Goal: Transaction & Acquisition: Purchase product/service

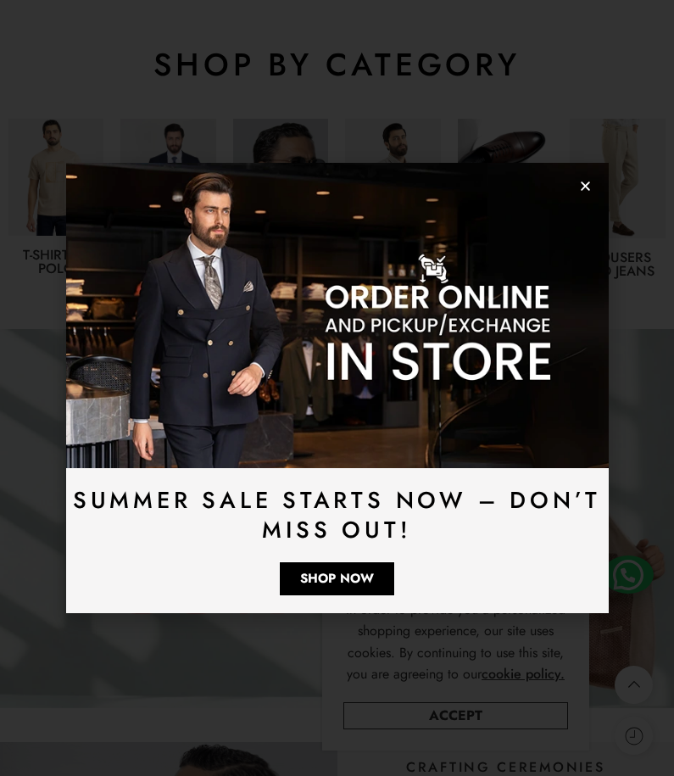
click at [587, 196] on img at bounding box center [337, 315] width 543 height 305
click at [587, 187] on icon "Close" at bounding box center [585, 186] width 13 height 13
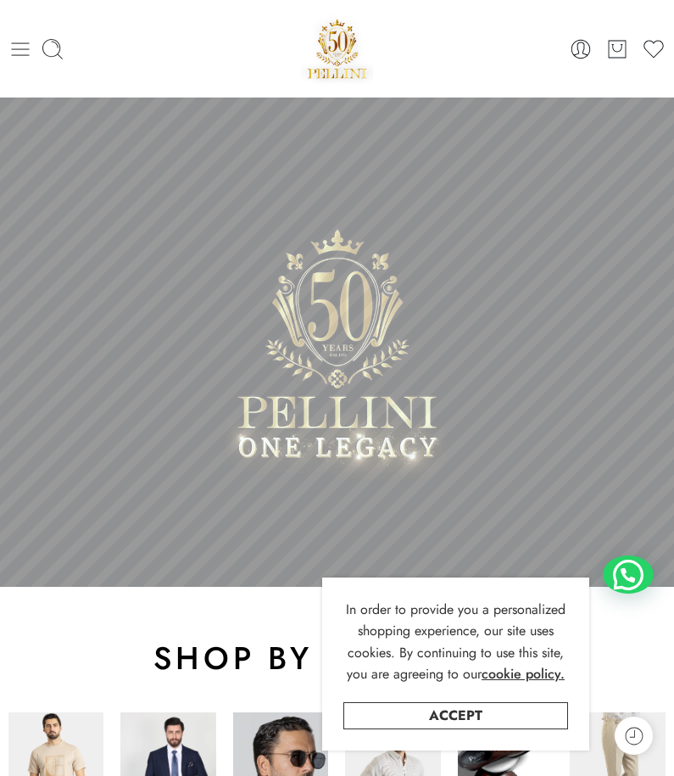
click at [11, 44] on icon at bounding box center [20, 49] width 24 height 24
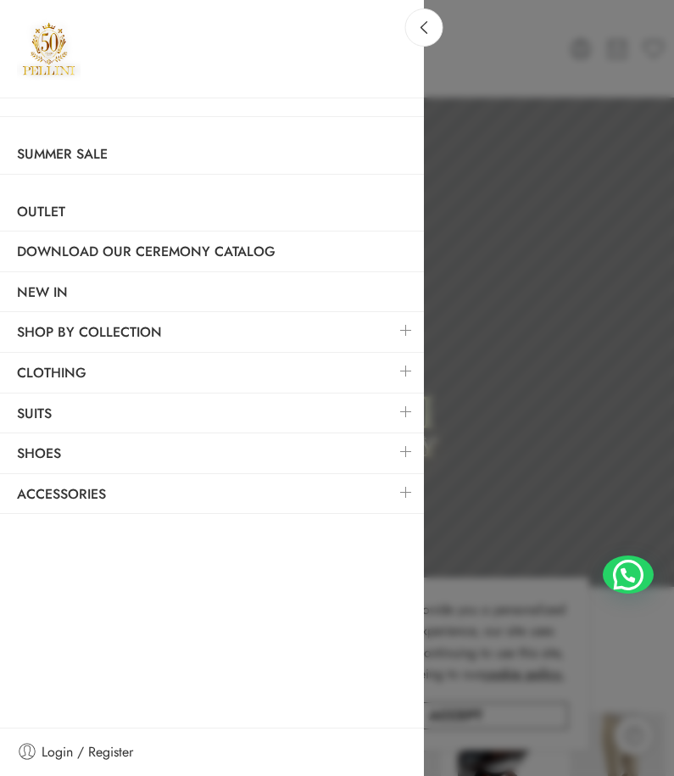
click at [405, 331] on link at bounding box center [406, 330] width 36 height 36
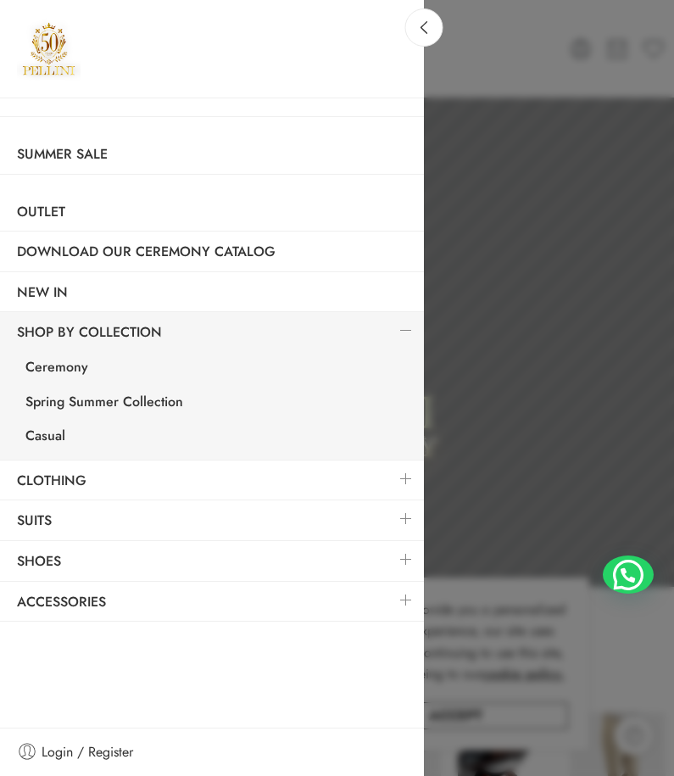
click at [405, 331] on link at bounding box center [406, 330] width 36 height 36
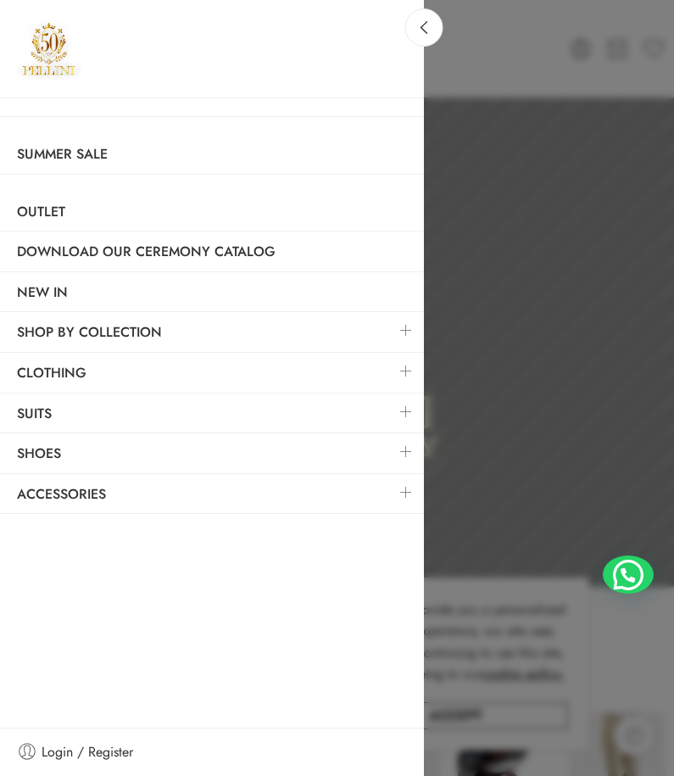
click at [404, 367] on link at bounding box center [406, 371] width 36 height 36
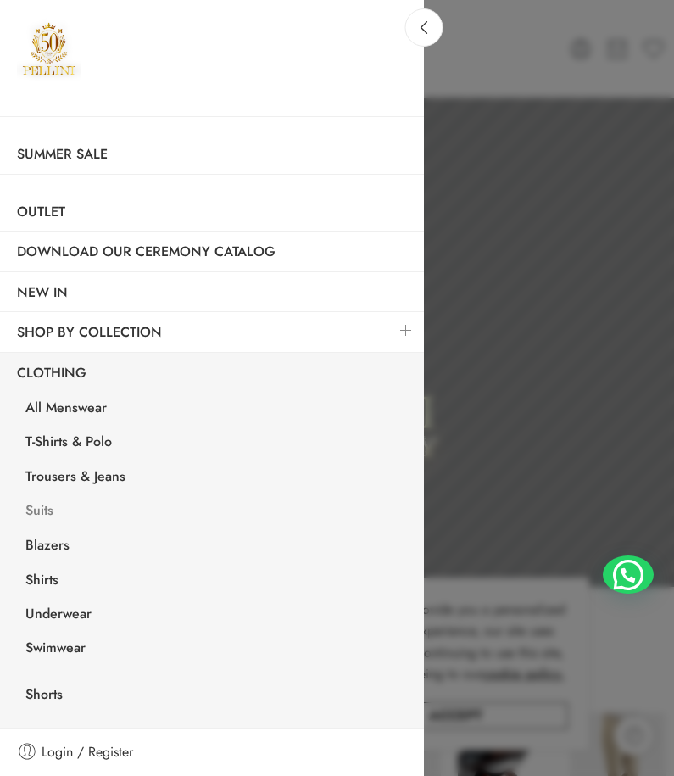
click at [37, 509] on link "Suits" at bounding box center [215, 512] width 415 height 35
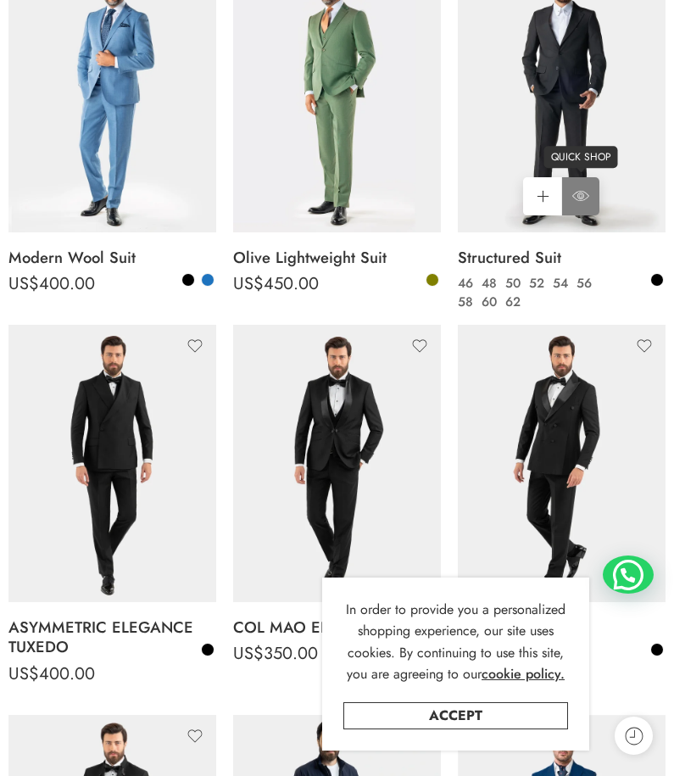
scroll to position [509, 0]
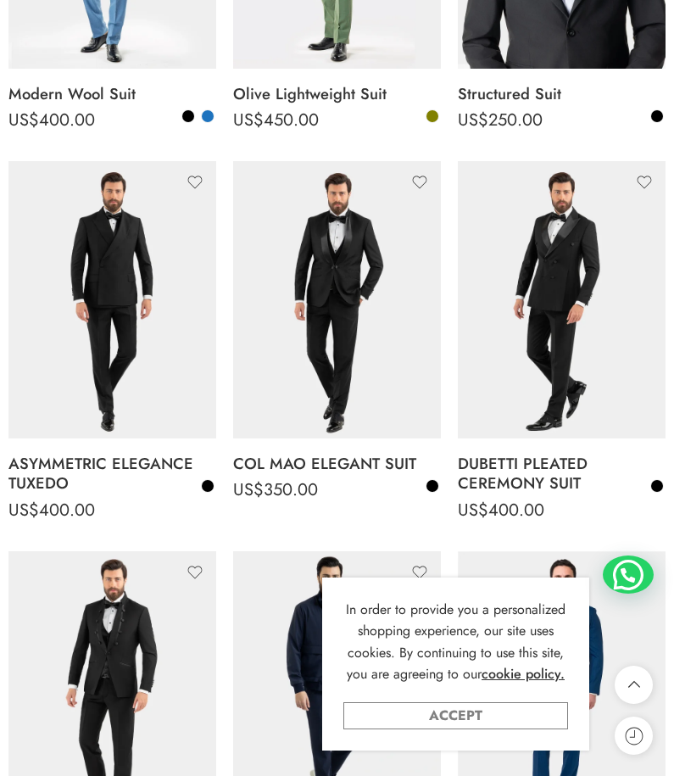
click at [491, 714] on link "Accept" at bounding box center [455, 715] width 225 height 27
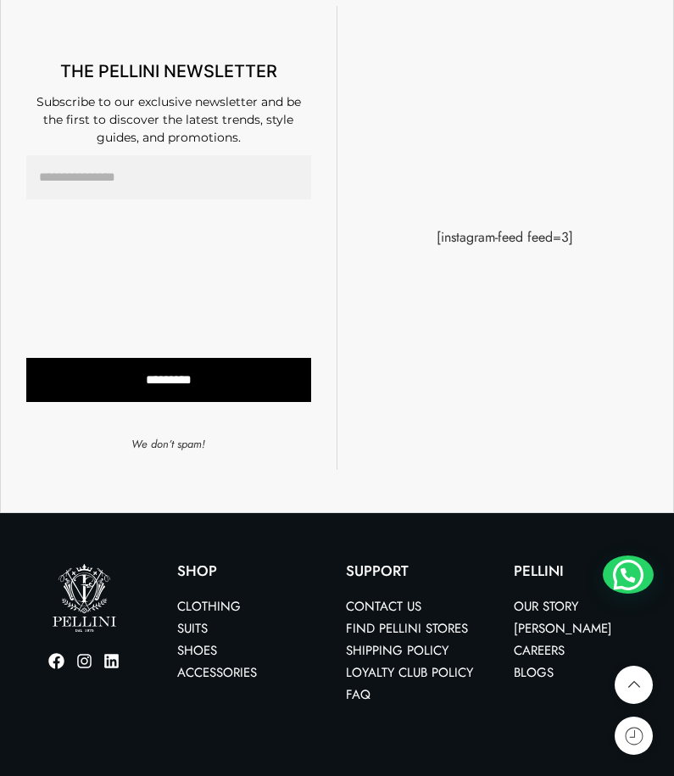
scroll to position [4808, 0]
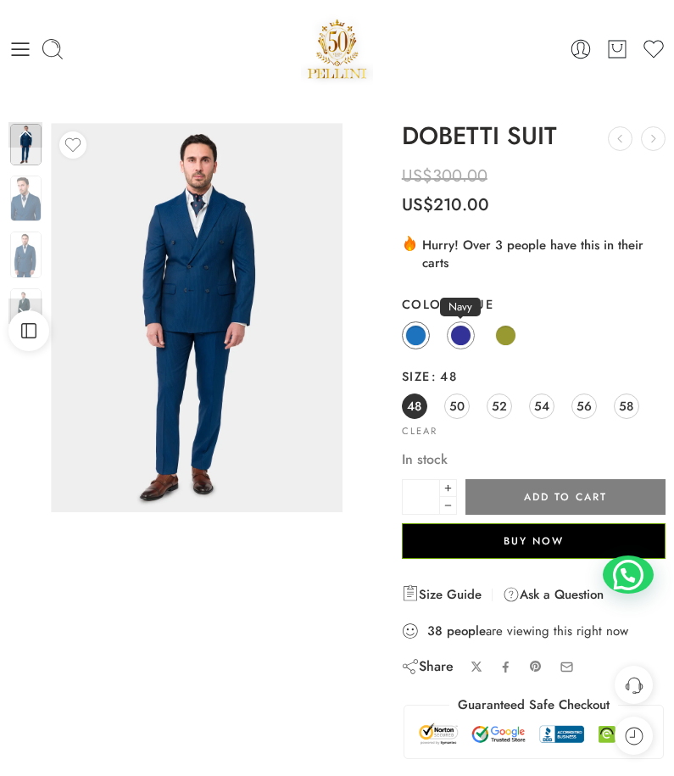
click at [459, 339] on span at bounding box center [460, 335] width 21 height 21
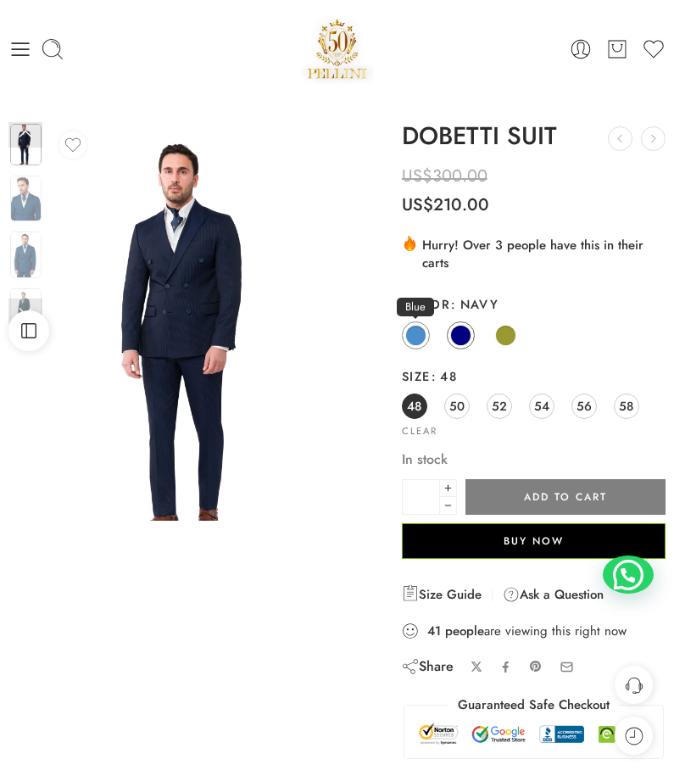
click at [415, 331] on span at bounding box center [415, 335] width 21 height 21
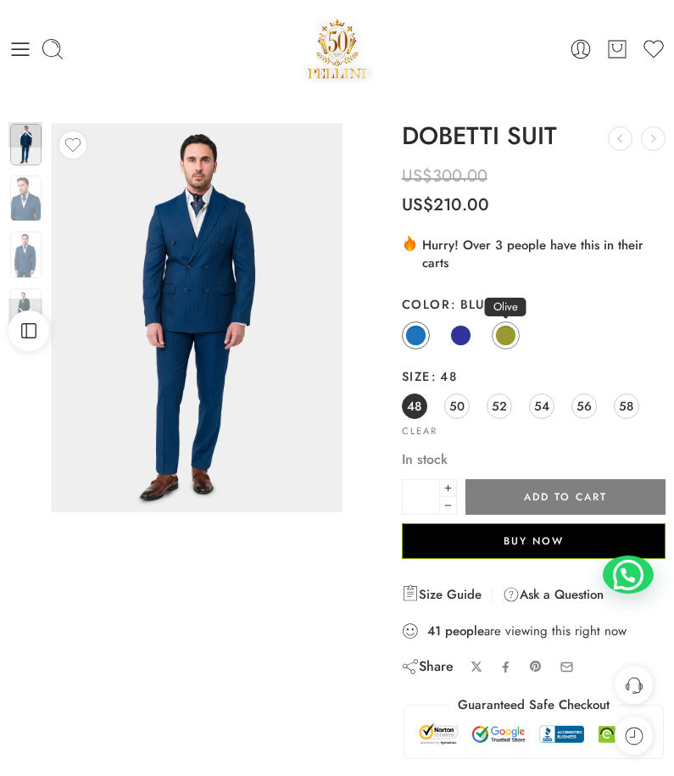
click at [501, 334] on span at bounding box center [505, 335] width 21 height 21
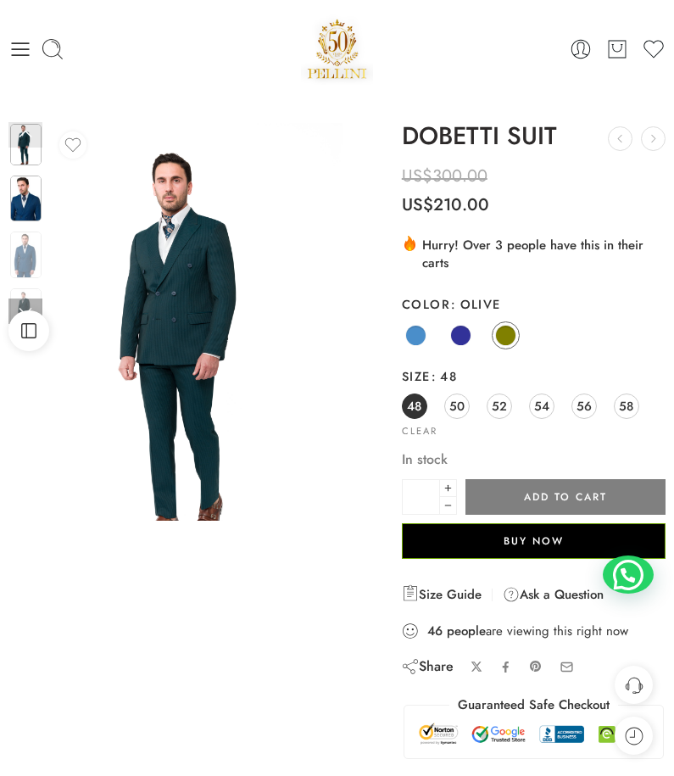
click at [34, 214] on img at bounding box center [25, 198] width 31 height 47
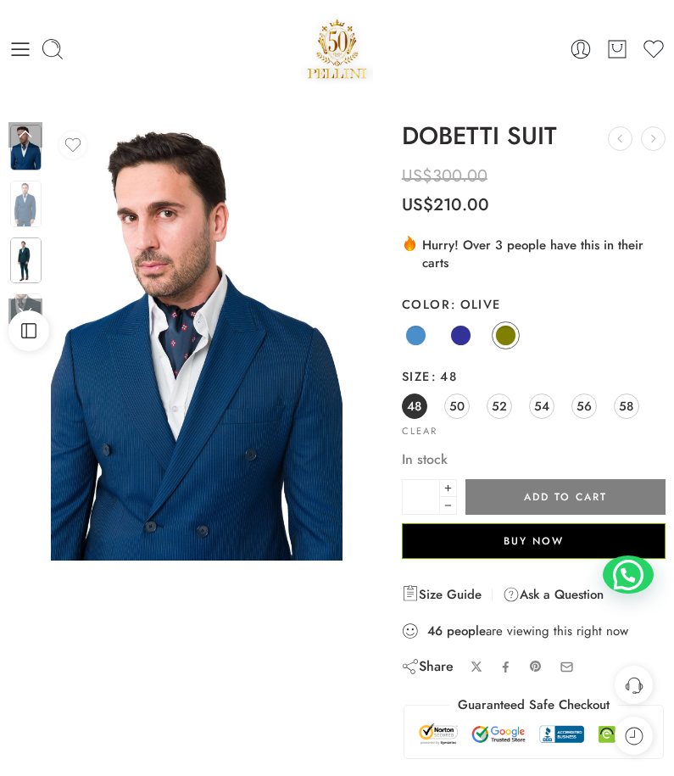
click at [30, 255] on img at bounding box center [25, 260] width 31 height 47
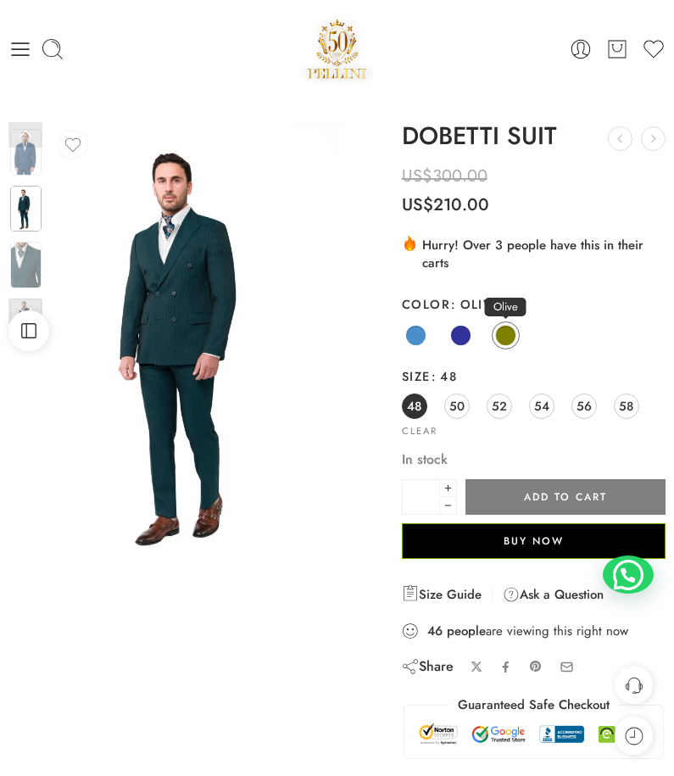
click at [502, 336] on span at bounding box center [505, 335] width 21 height 21
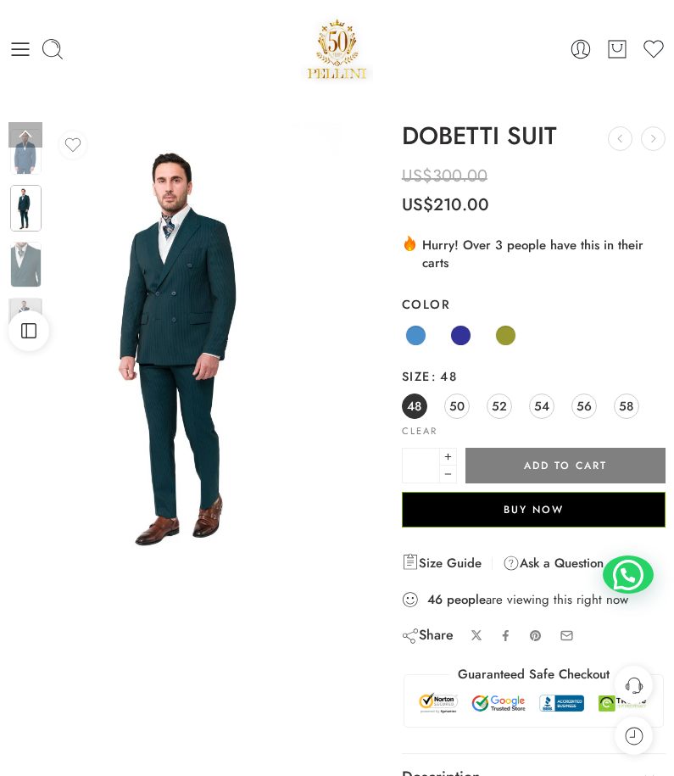
click at [32, 304] on link at bounding box center [25, 310] width 34 height 25
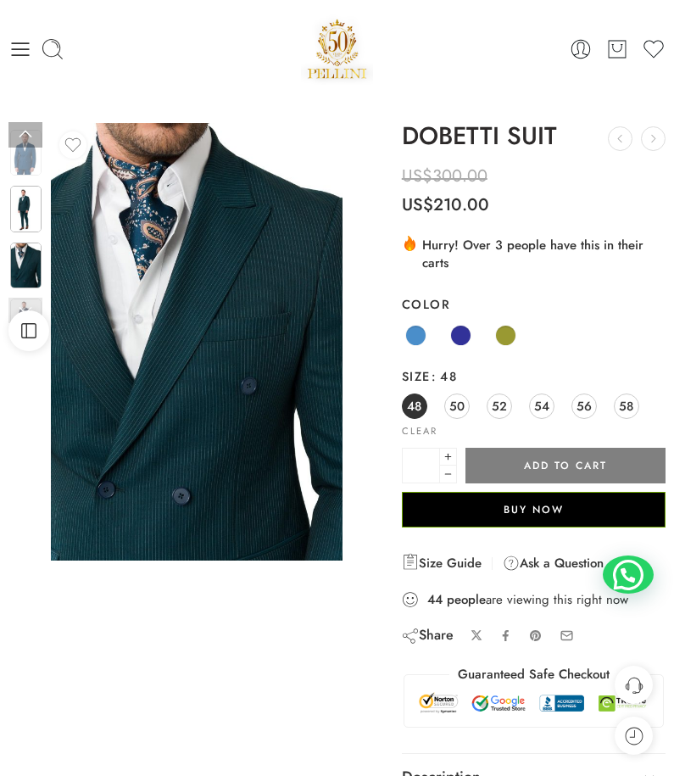
click at [25, 218] on img at bounding box center [25, 209] width 31 height 47
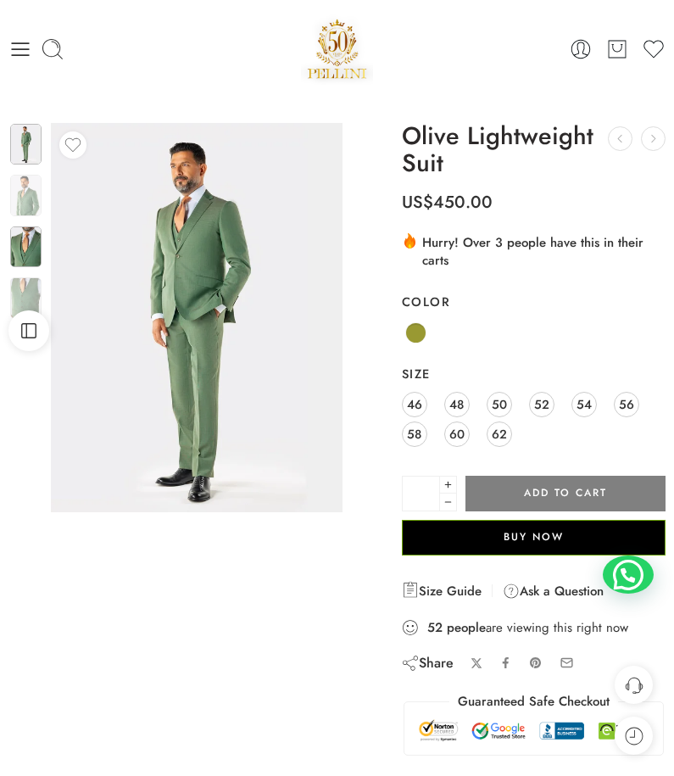
click at [16, 237] on img at bounding box center [25, 246] width 31 height 41
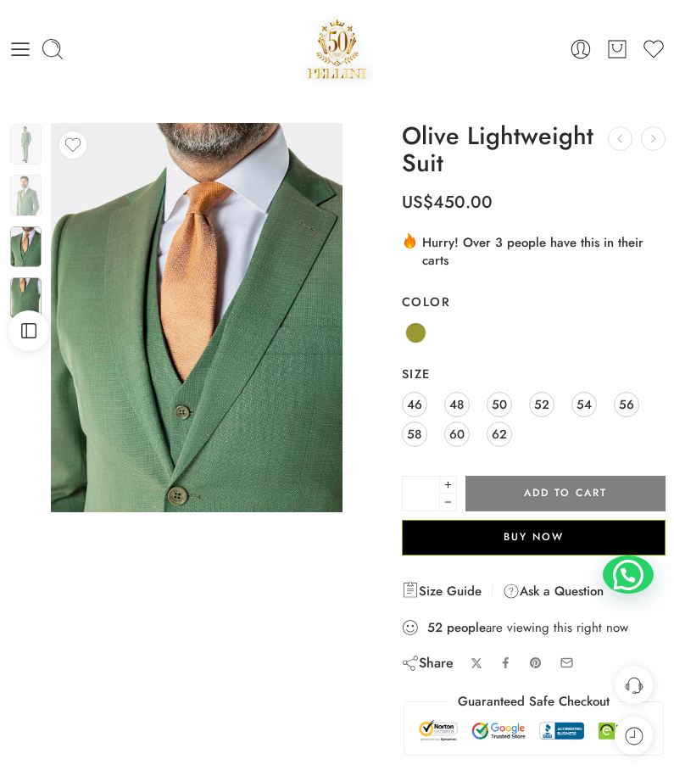
click at [25, 287] on img at bounding box center [25, 297] width 31 height 41
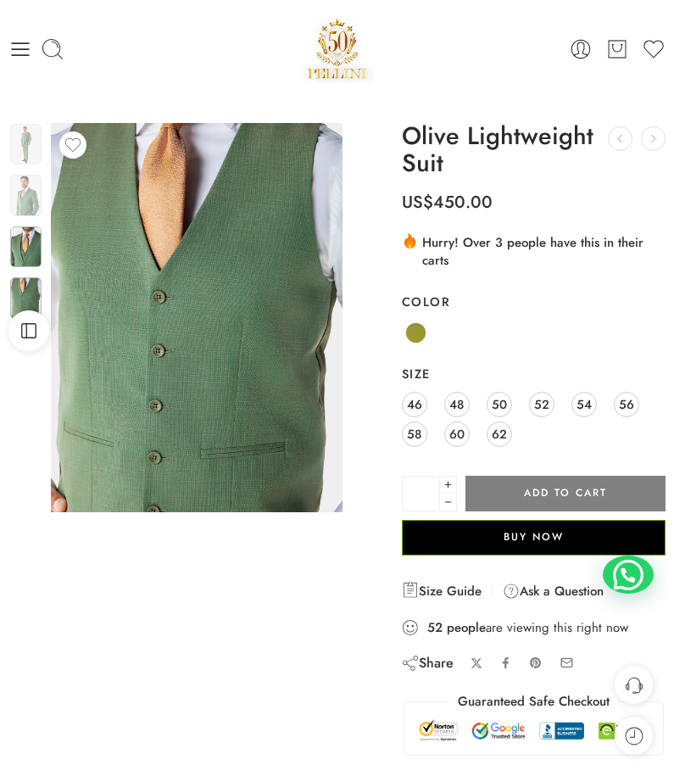
click at [32, 247] on img at bounding box center [25, 246] width 31 height 41
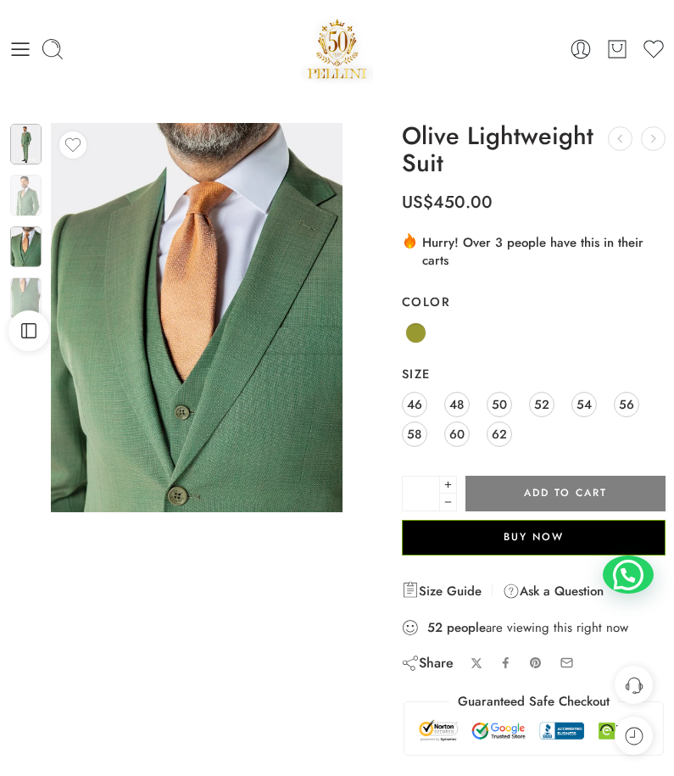
click at [32, 150] on img at bounding box center [25, 144] width 31 height 41
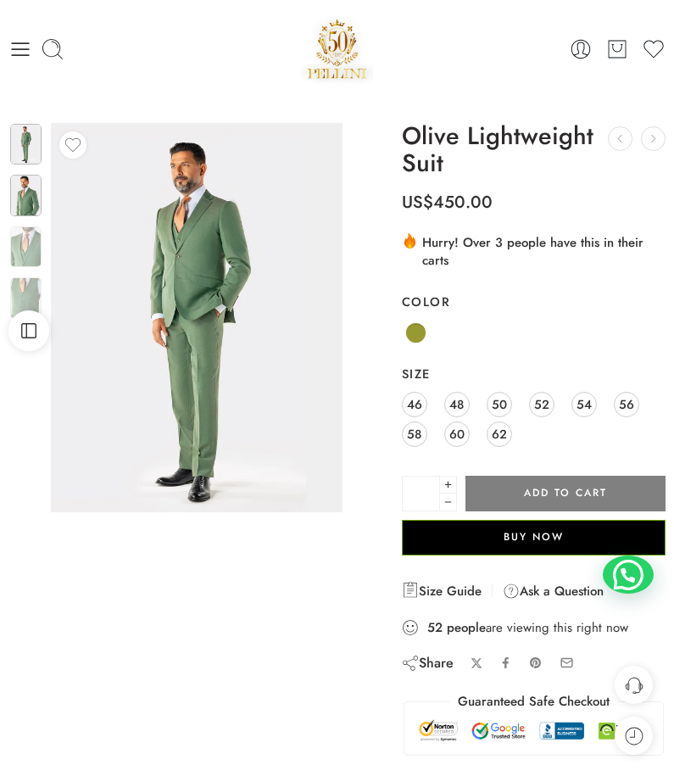
click at [14, 215] on img at bounding box center [25, 195] width 31 height 41
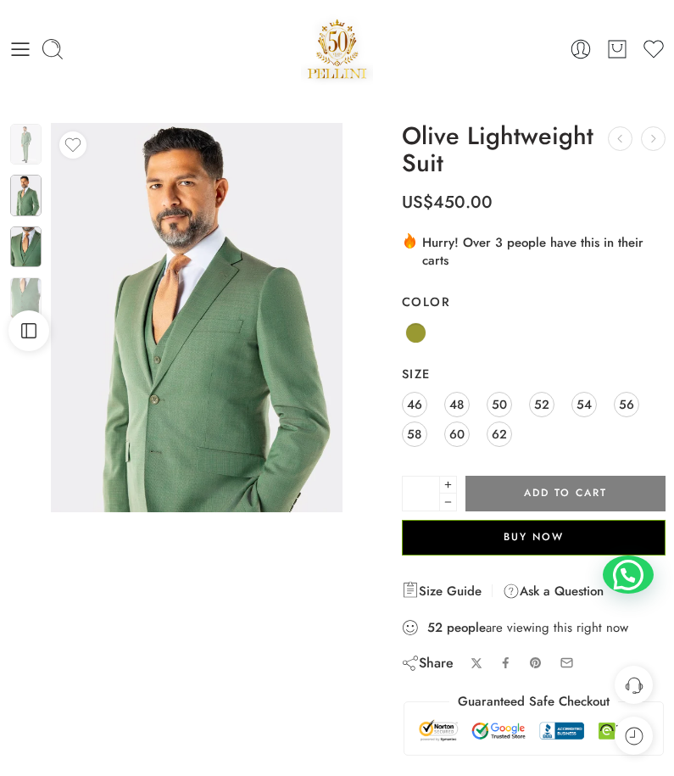
click at [30, 252] on img at bounding box center [25, 246] width 31 height 41
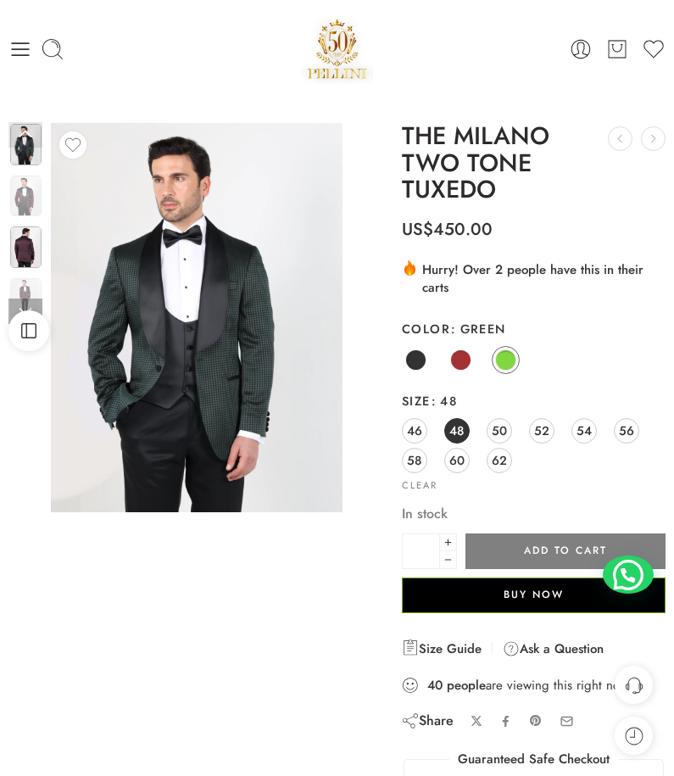
click at [25, 257] on img at bounding box center [25, 246] width 31 height 41
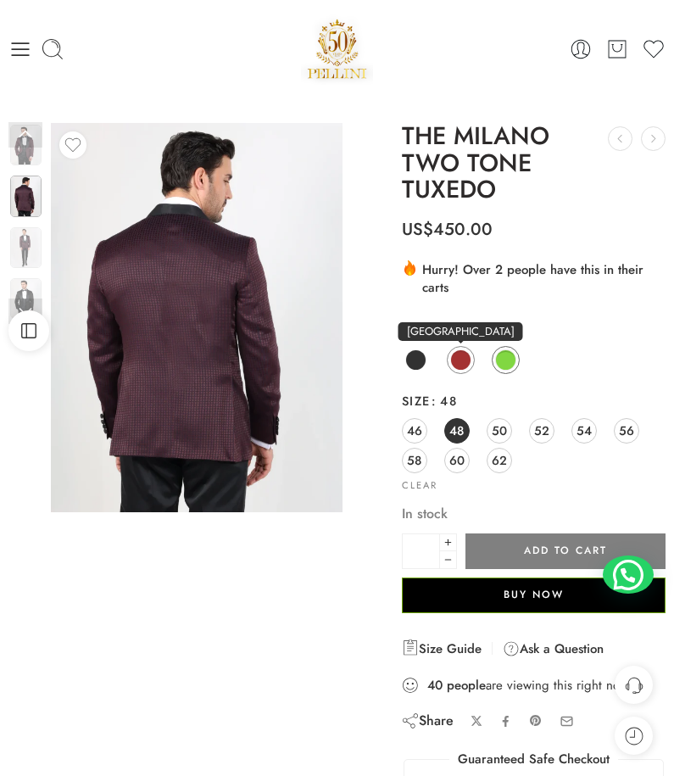
click at [469, 360] on span at bounding box center [460, 359] width 21 height 21
click at [418, 358] on span at bounding box center [415, 359] width 21 height 21
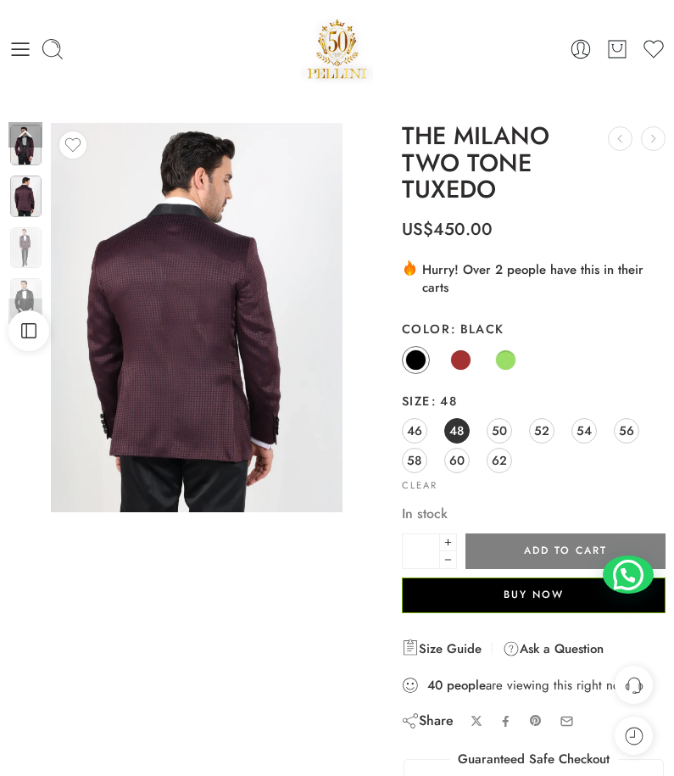
click at [27, 148] on img at bounding box center [25, 145] width 31 height 41
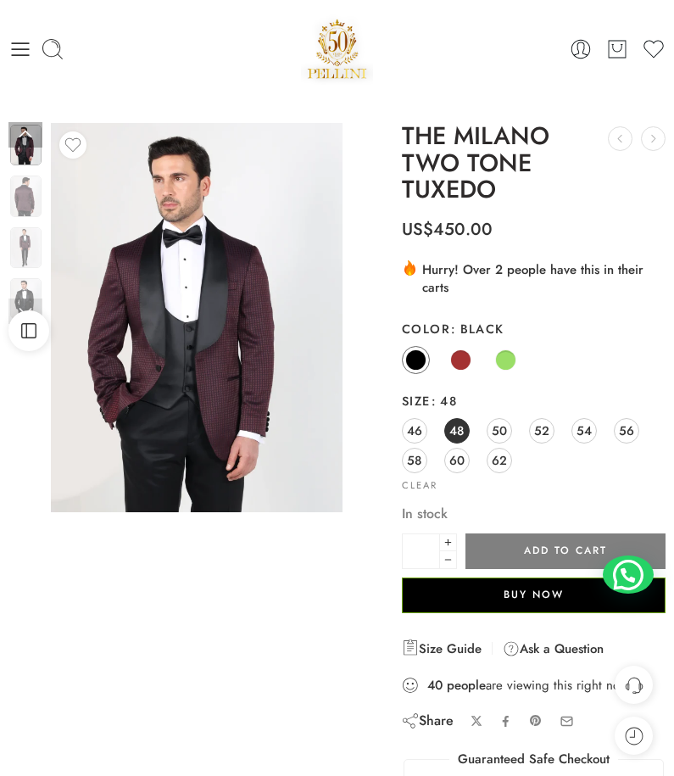
click at [32, 298] on link at bounding box center [25, 310] width 34 height 25
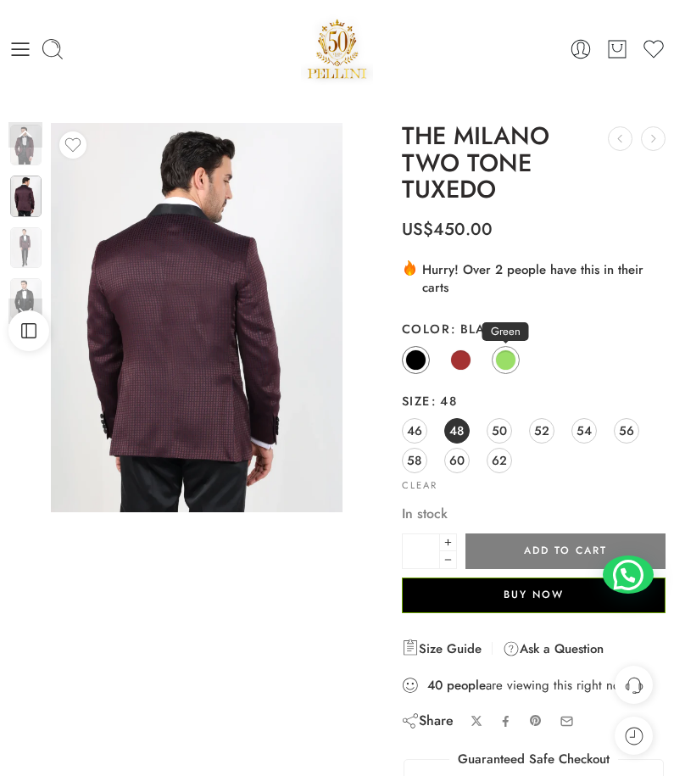
click at [509, 358] on span at bounding box center [505, 359] width 21 height 21
click at [509, 357] on span at bounding box center [505, 359] width 21 height 21
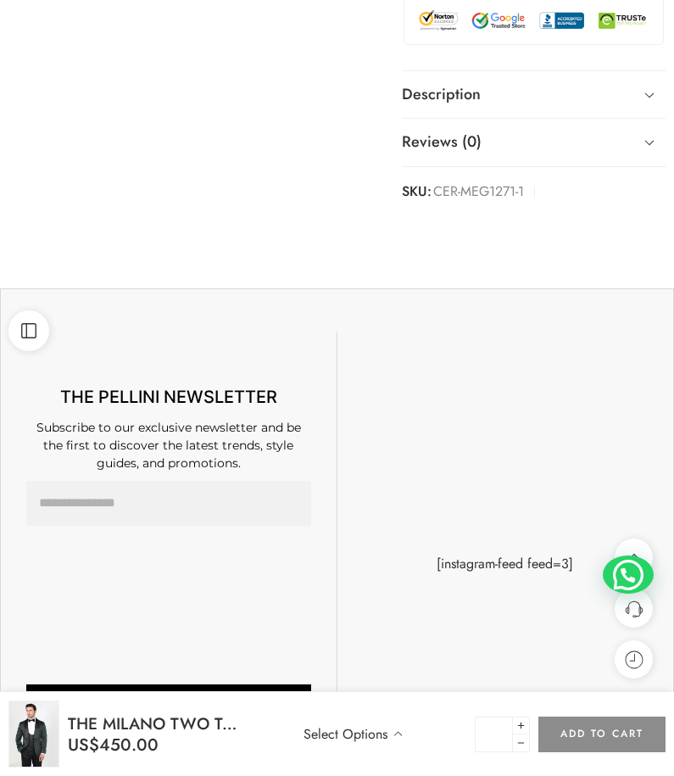
scroll to position [932, 0]
